Goal: Navigation & Orientation: Go to known website

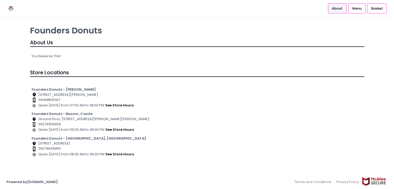
scroll to position [2, 0]
click at [34, 53] on div "You Deserve This!" at bounding box center [197, 57] width 334 height 15
click at [40, 58] on div "You Deserve This!" at bounding box center [197, 57] width 334 height 15
click at [41, 44] on div "About Us" at bounding box center [197, 43] width 334 height 8
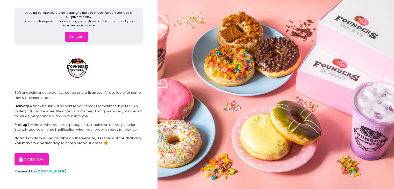
scroll to position [3, 0]
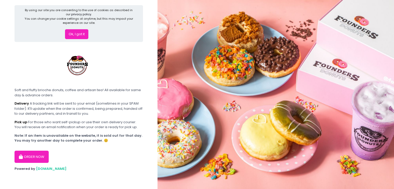
click at [76, 65] on img at bounding box center [78, 64] width 39 height 39
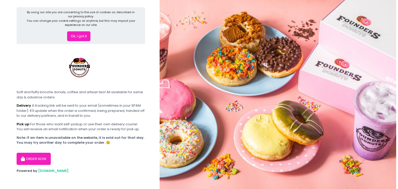
scroll to position [0, 0]
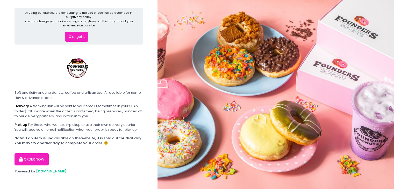
click at [79, 39] on button "Ok, I got it" at bounding box center [76, 37] width 23 height 10
